Goal: Information Seeking & Learning: Learn about a topic

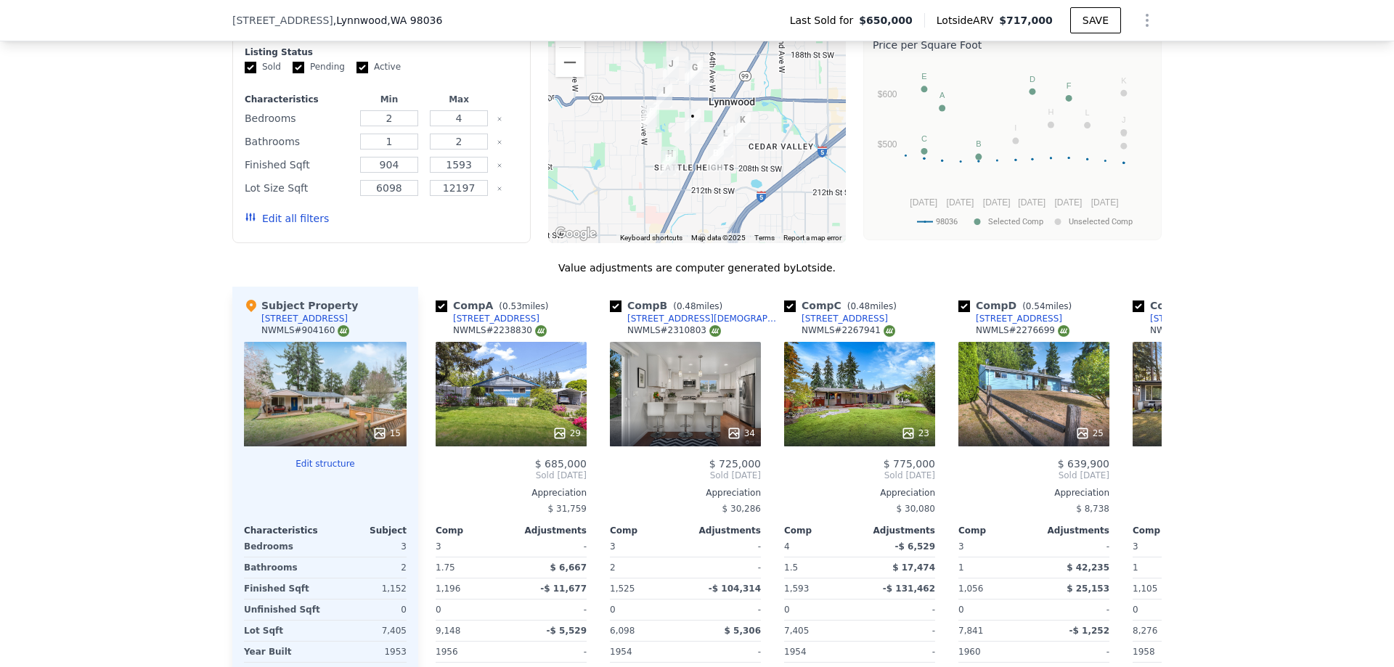
scroll to position [1374, 0]
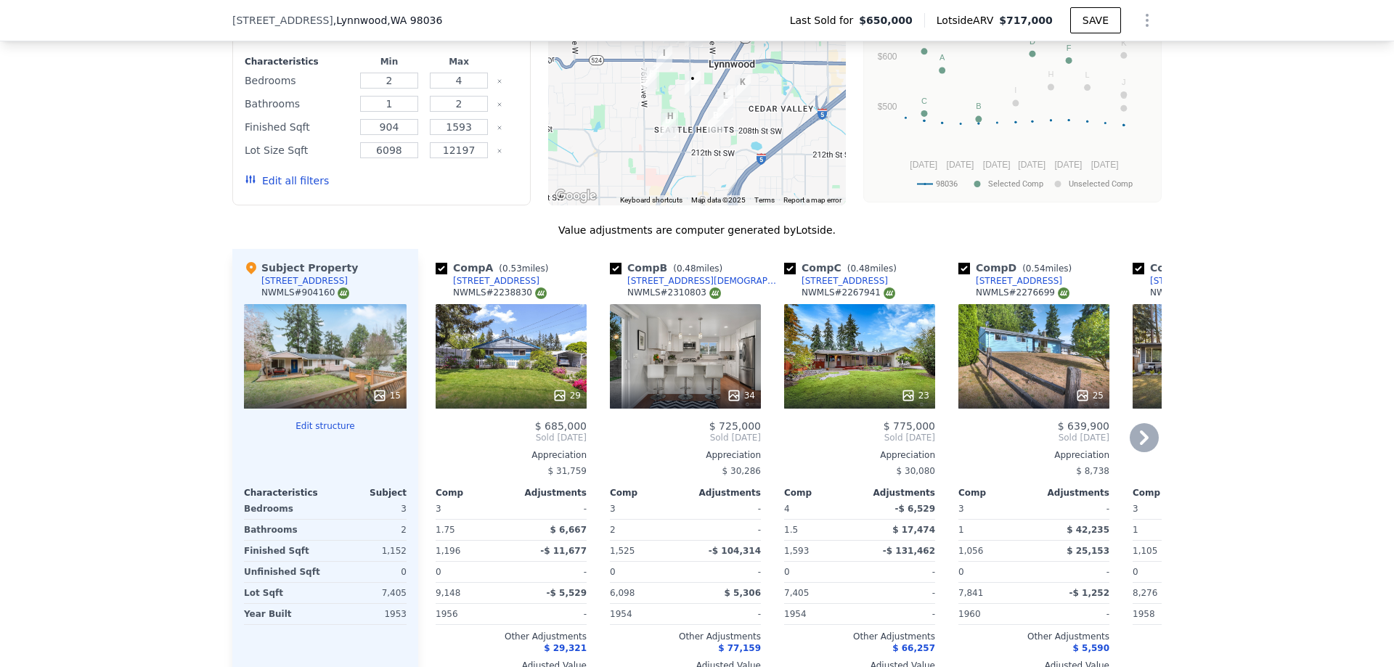
click at [1143, 443] on icon at bounding box center [1144, 437] width 29 height 29
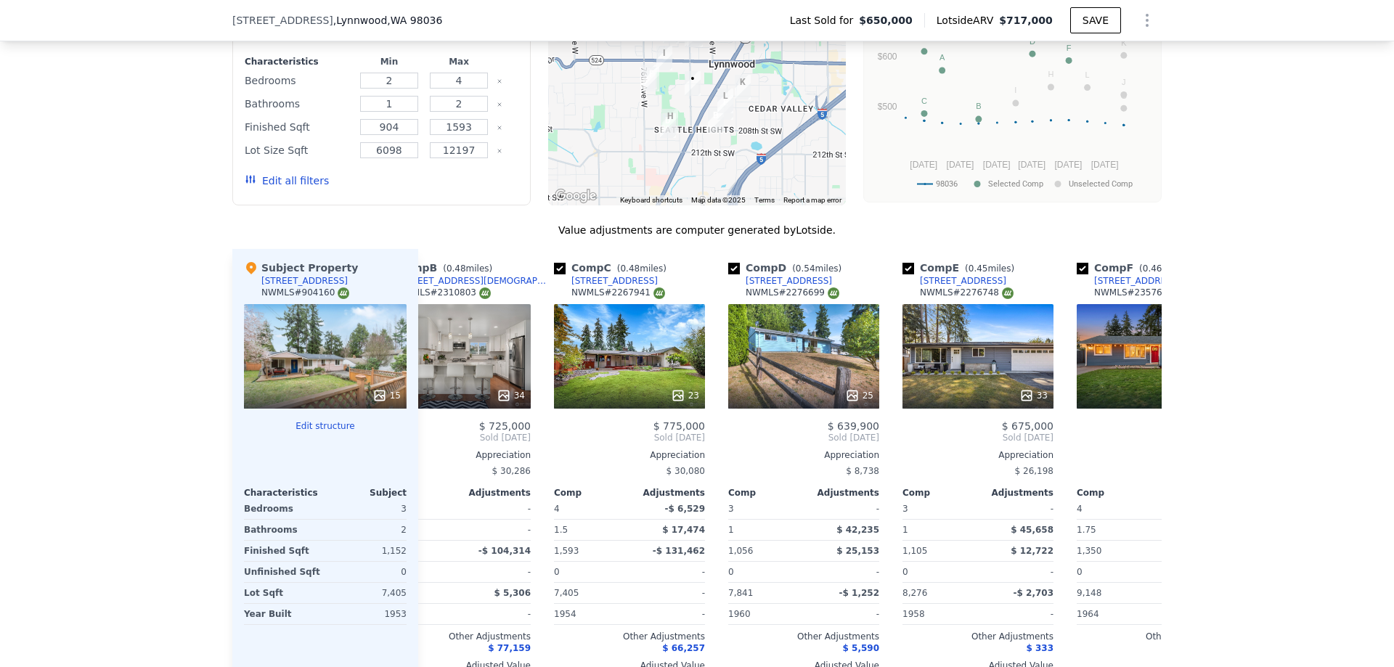
scroll to position [0, 348]
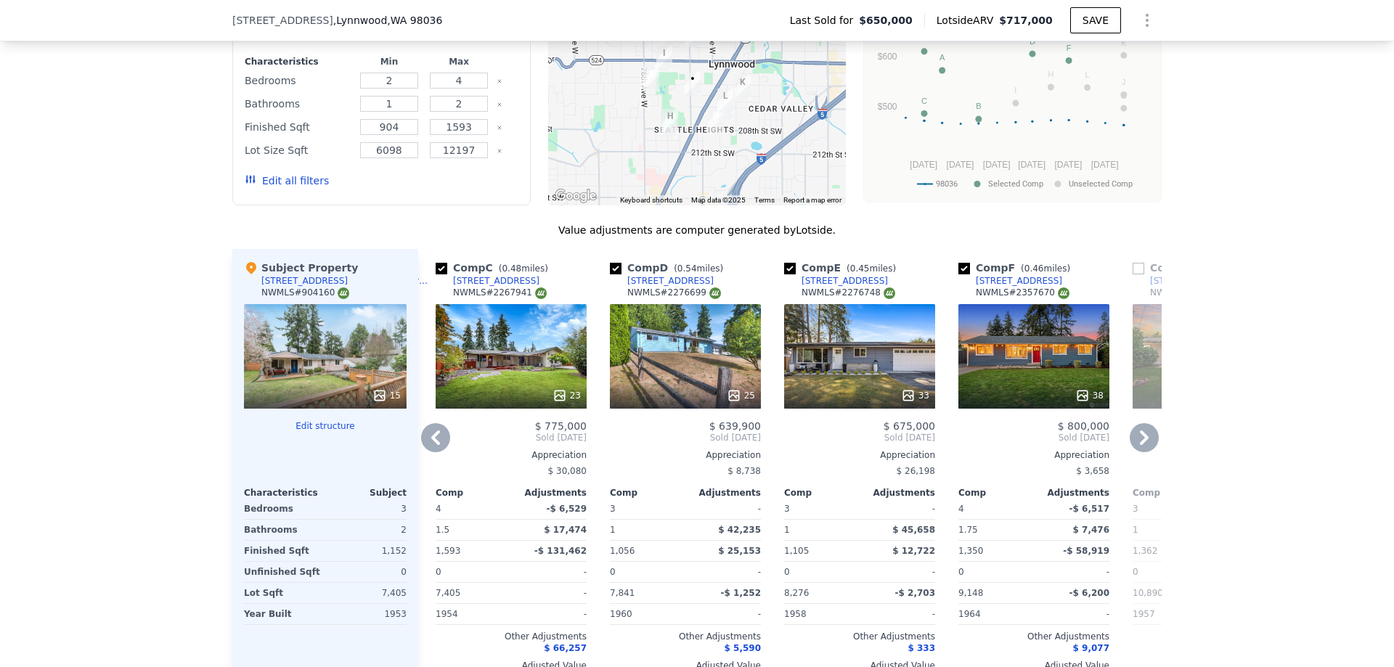
click at [1143, 444] on icon at bounding box center [1144, 437] width 29 height 29
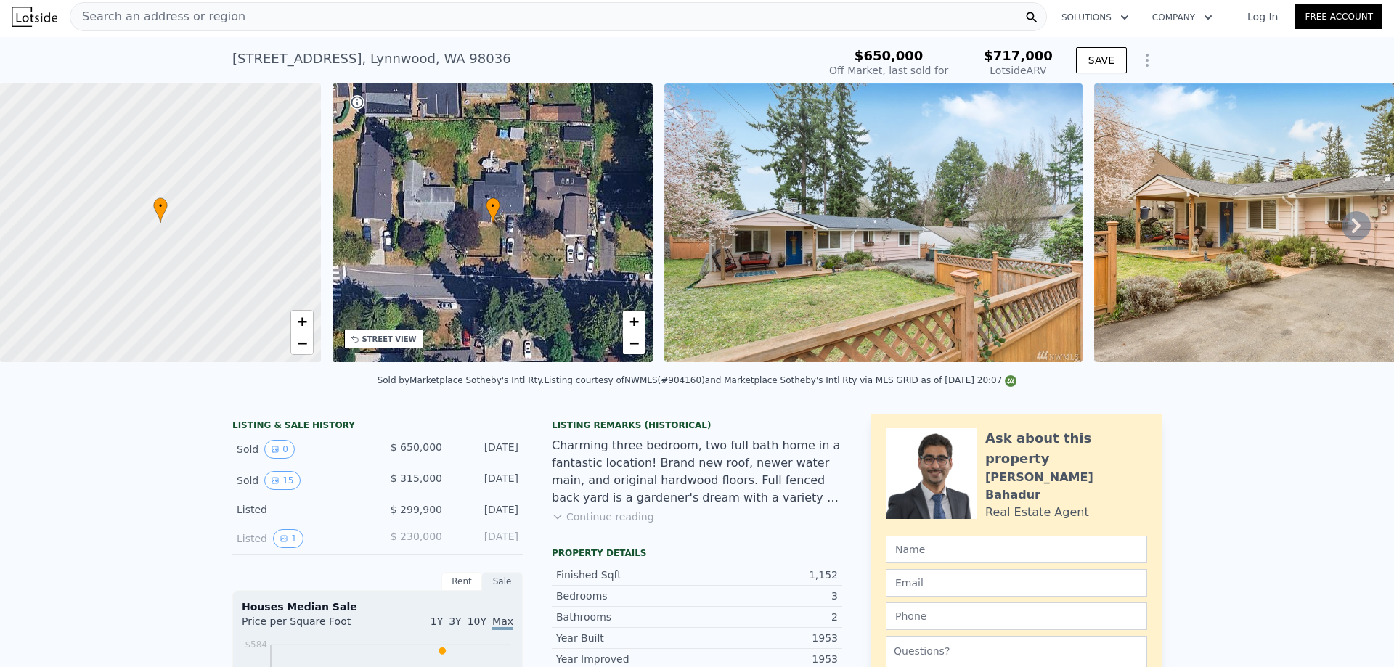
scroll to position [0, 0]
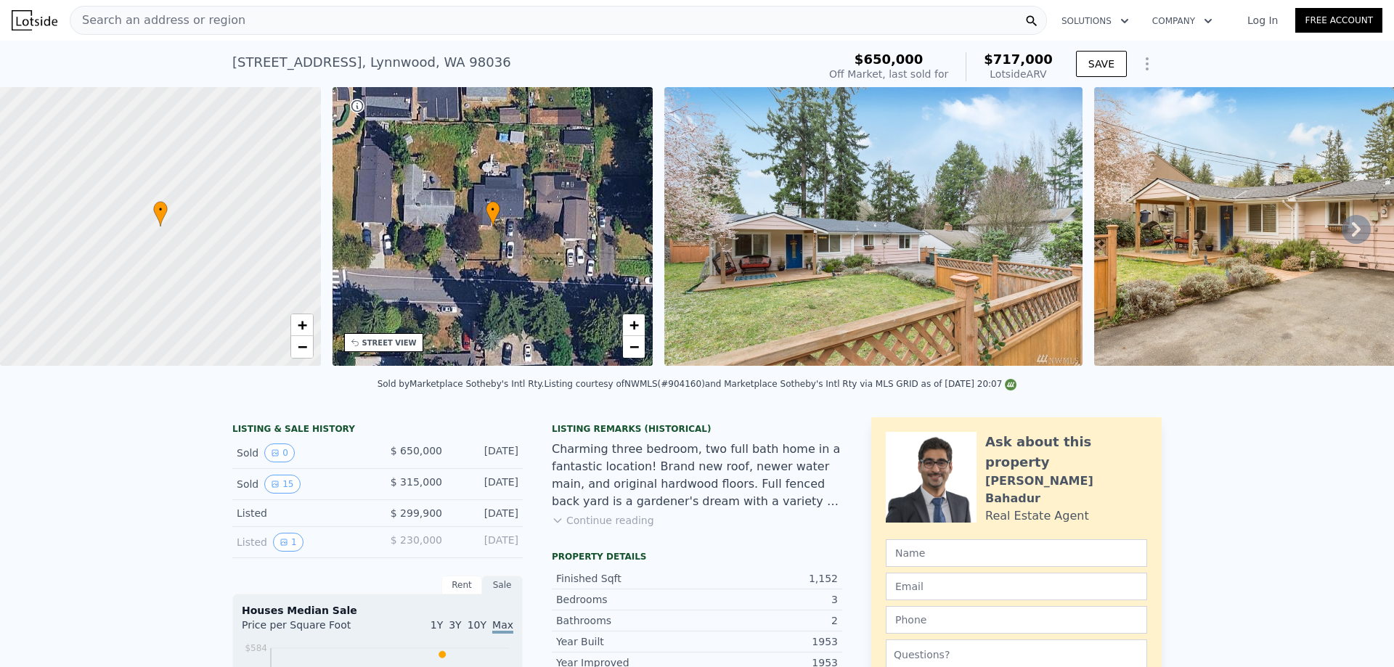
click at [144, 23] on span "Search an address or region" at bounding box center [157, 20] width 175 height 17
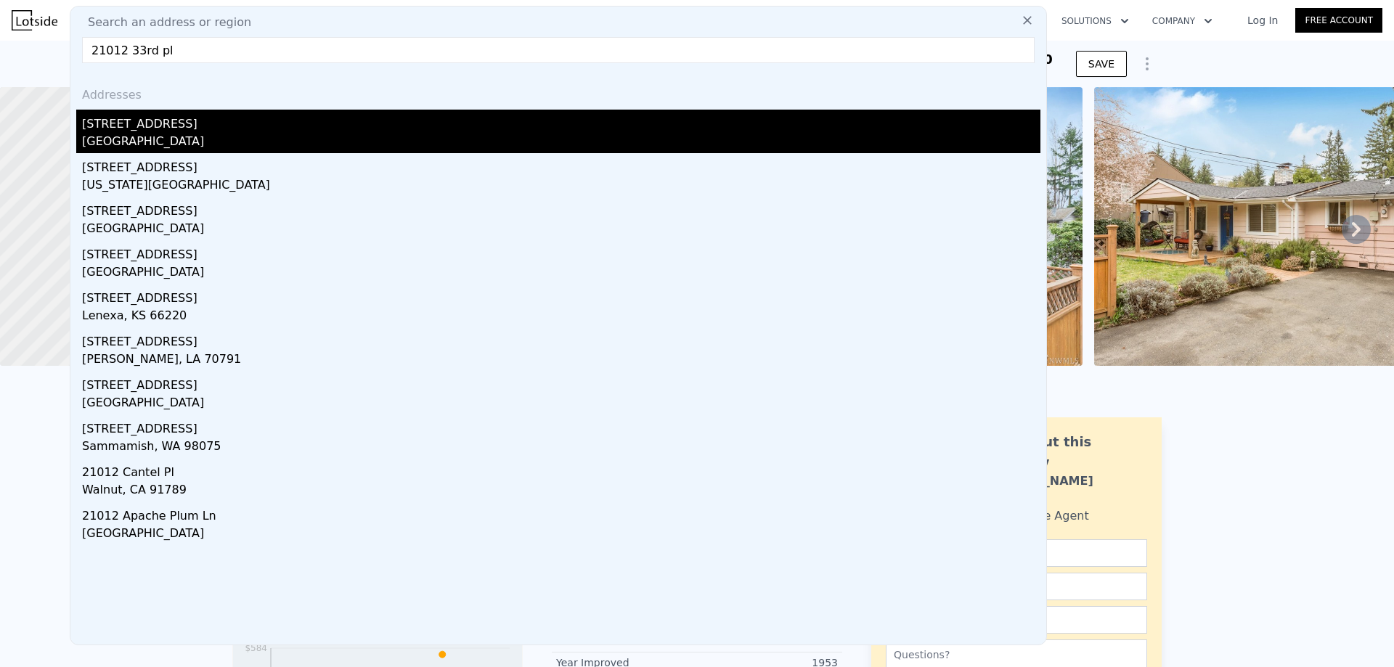
type input "21012 33rd pl"
click at [112, 125] on div "[STREET_ADDRESS]" at bounding box center [561, 121] width 958 height 23
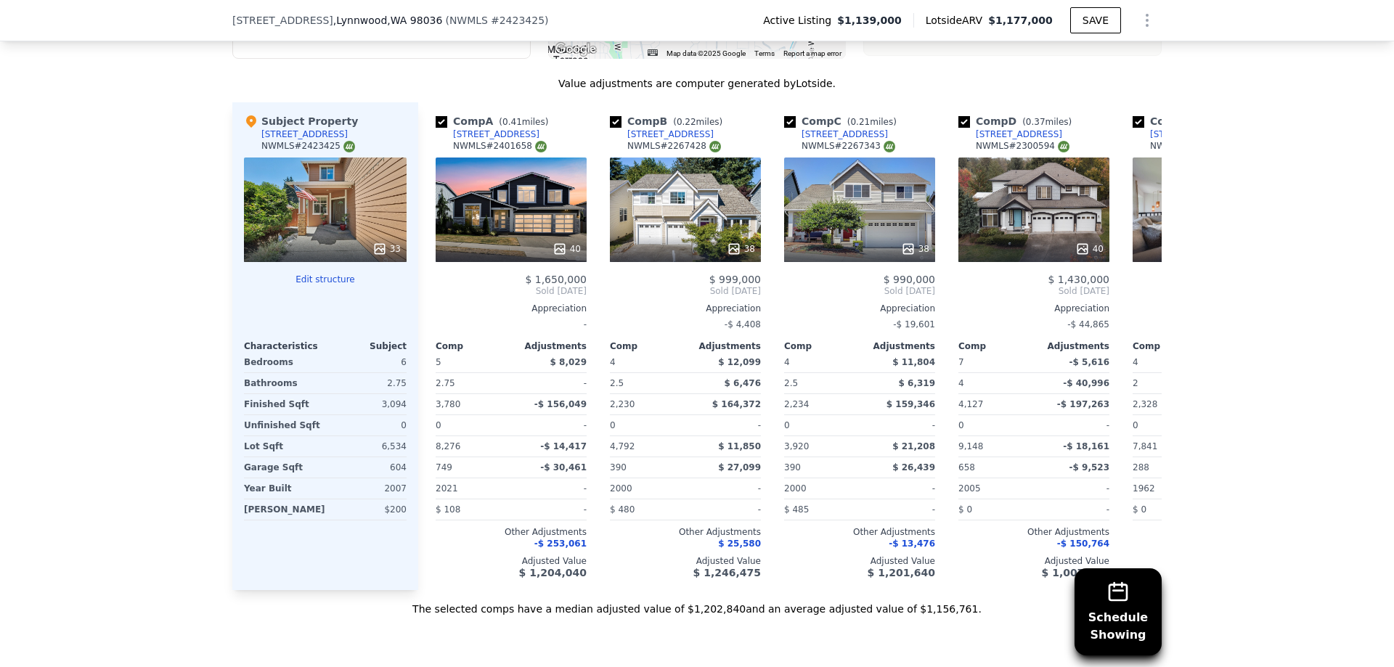
scroll to position [1665, 0]
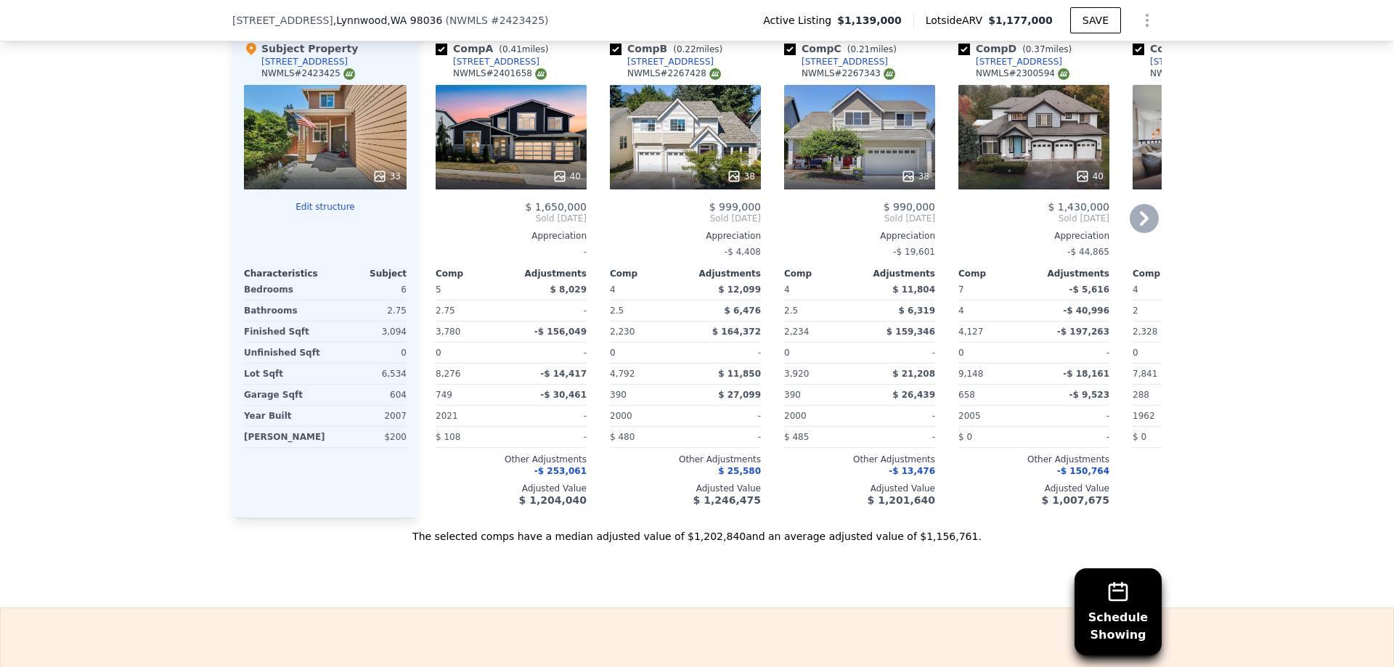
click at [1142, 226] on icon at bounding box center [1144, 218] width 9 height 15
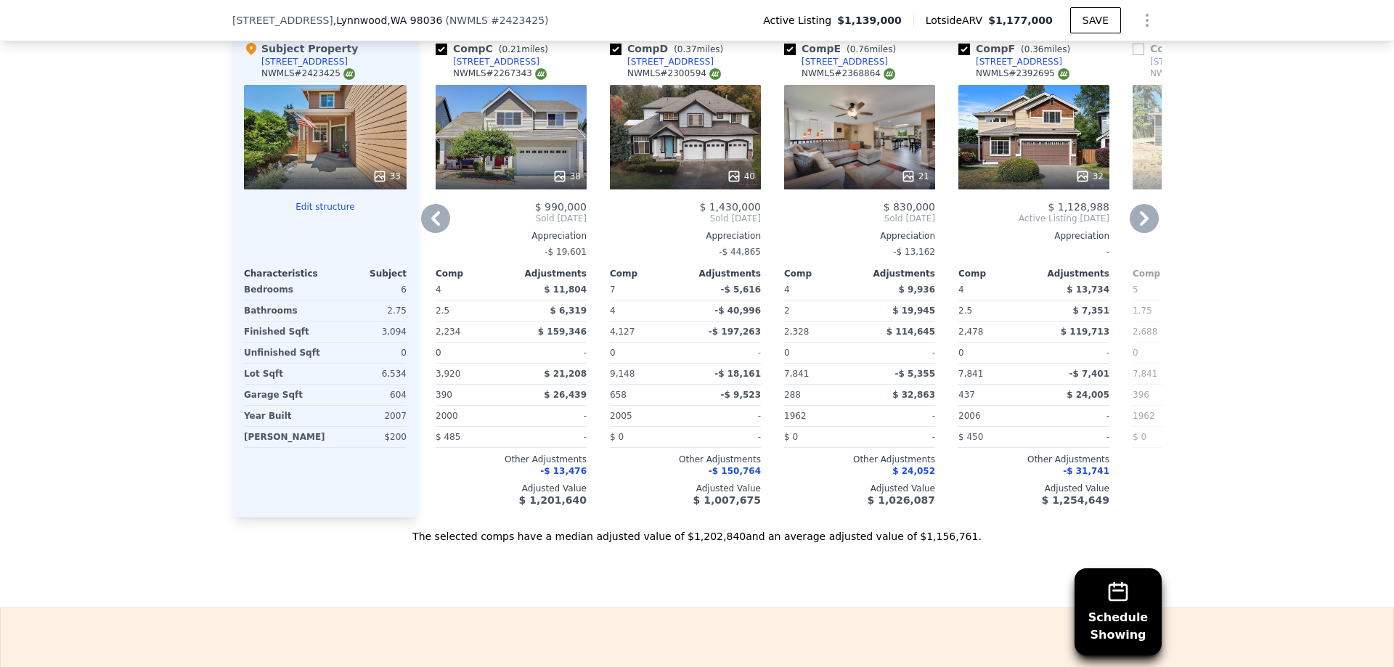
click at [434, 229] on icon at bounding box center [435, 218] width 29 height 29
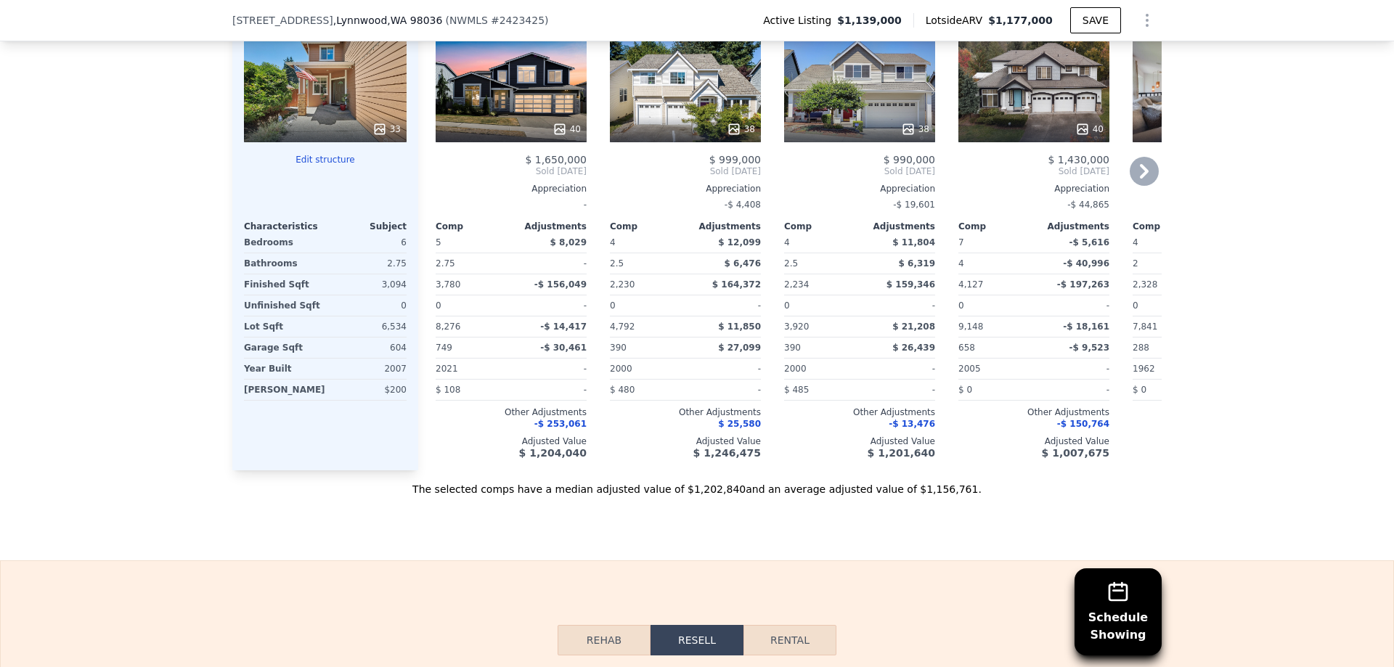
scroll to position [1737, 0]
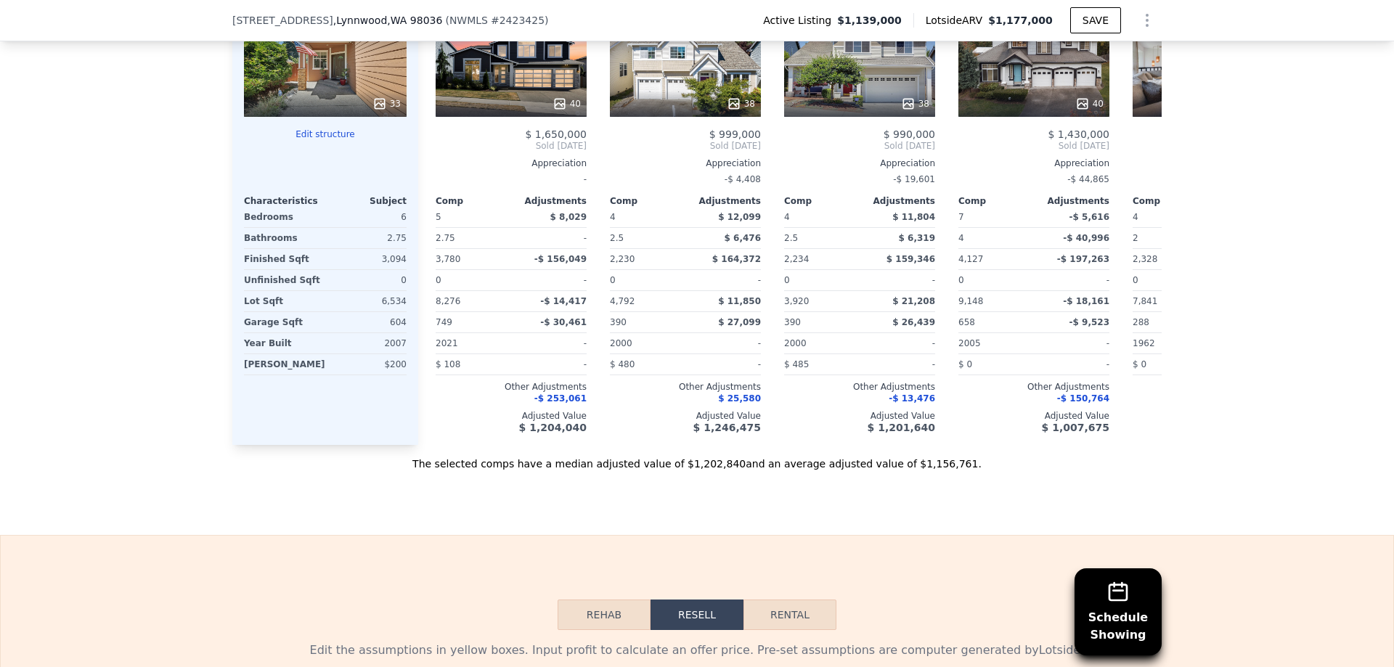
click at [608, 630] on button "Rehab" at bounding box center [604, 615] width 93 height 30
click at [702, 630] on button "Resell" at bounding box center [696, 615] width 92 height 30
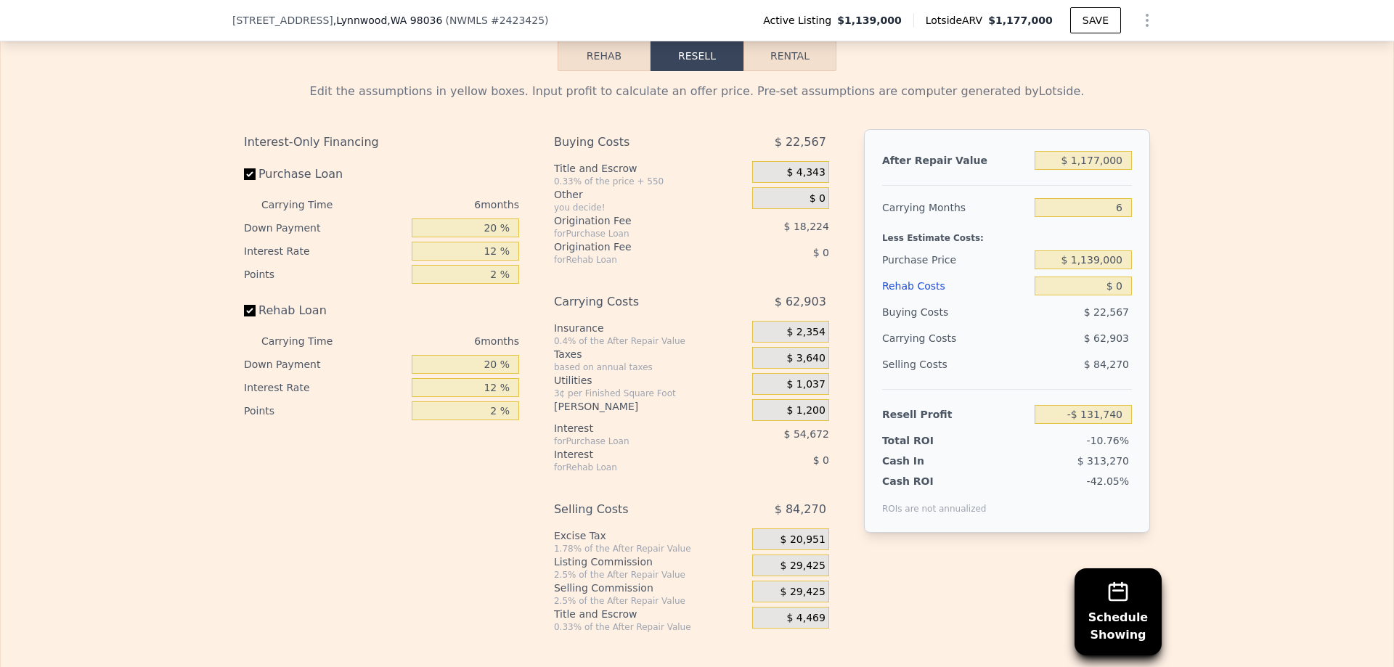
scroll to position [2318, 0]
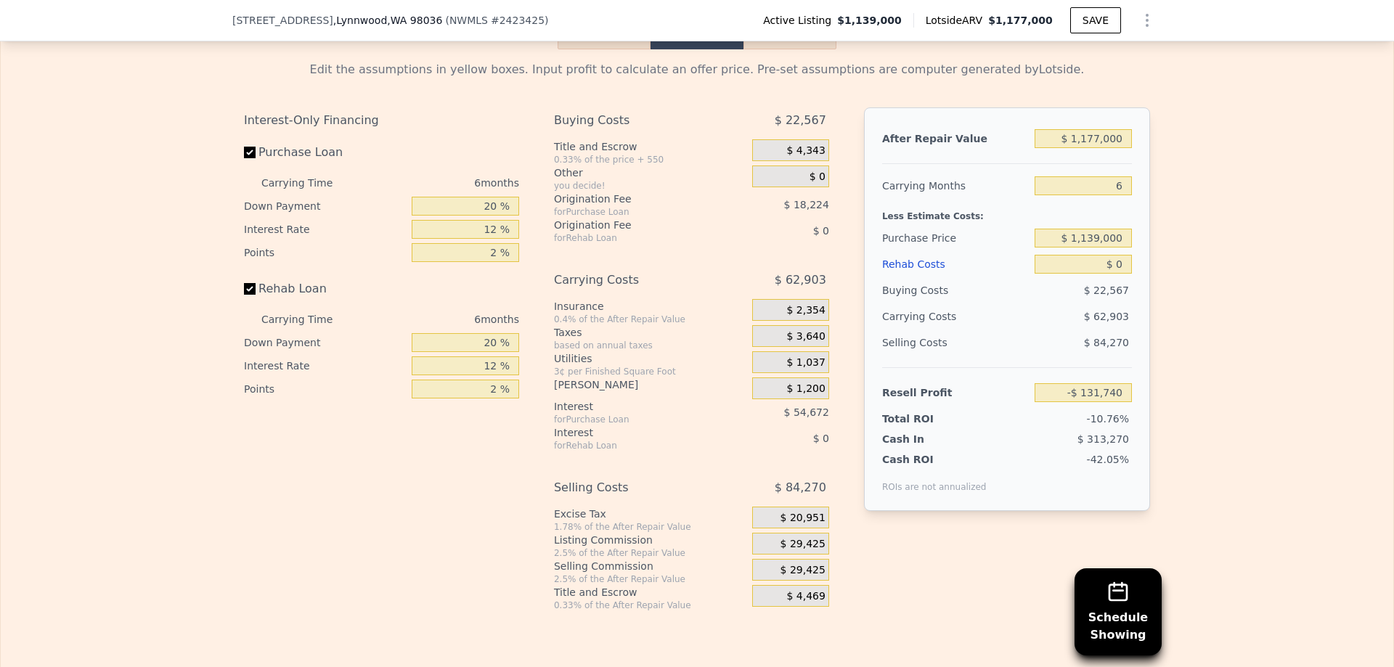
click at [605, 49] on button "Rehab" at bounding box center [604, 34] width 93 height 30
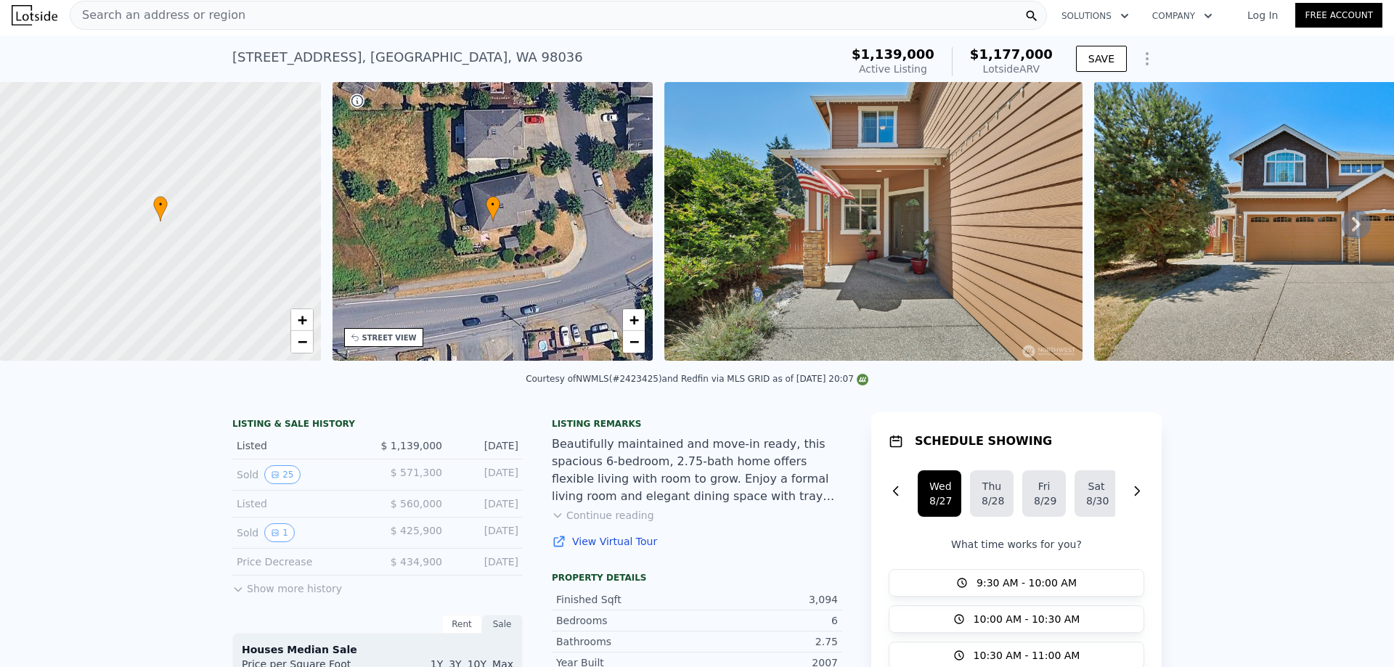
scroll to position [0, 0]
